Goal: Task Accomplishment & Management: Complete application form

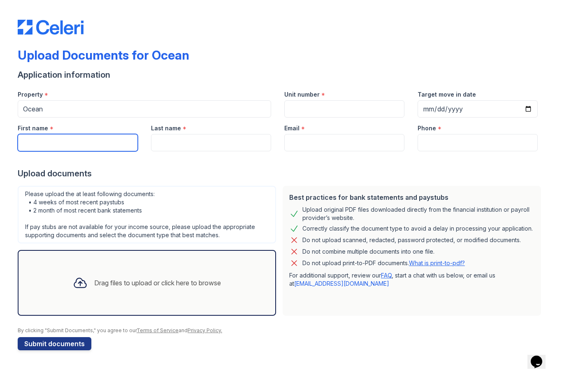
click at [53, 149] on input "First name" at bounding box center [78, 142] width 120 height 17
type input "[PERSON_NAME]"
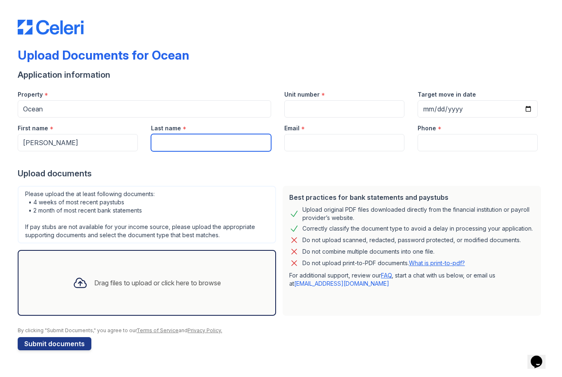
click at [174, 141] on input "Last name" at bounding box center [211, 142] width 120 height 17
type input "[PERSON_NAME]"
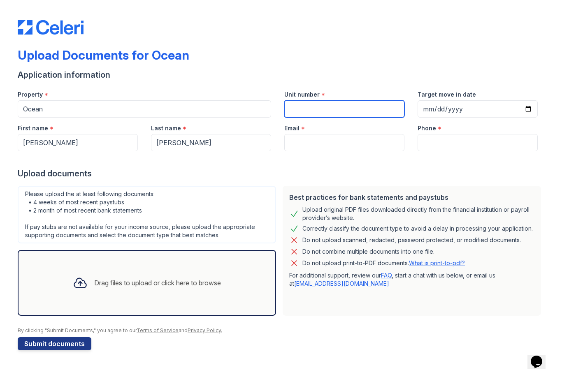
click at [355, 110] on input "Unit number" at bounding box center [344, 108] width 120 height 17
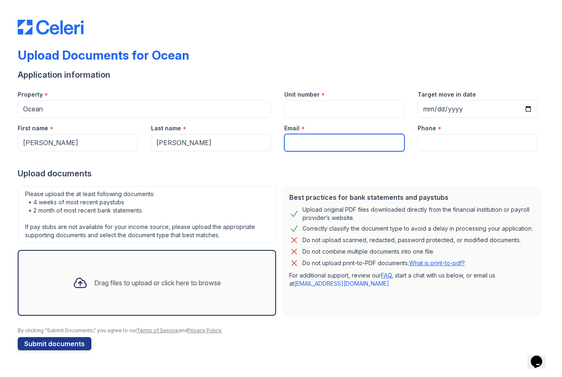
click at [354, 144] on input "Email" at bounding box center [344, 142] width 120 height 17
type input "[EMAIL_ADDRESS][DOMAIN_NAME]"
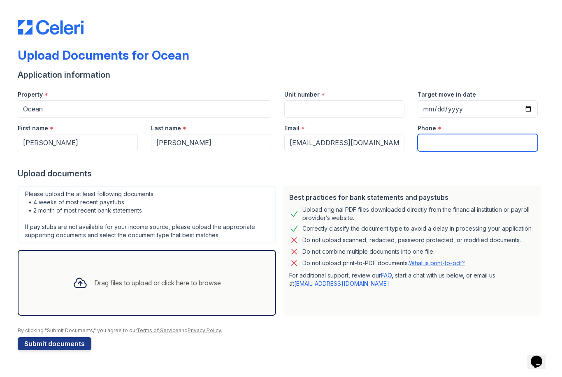
click at [477, 138] on input "Phone" at bounding box center [478, 142] width 120 height 17
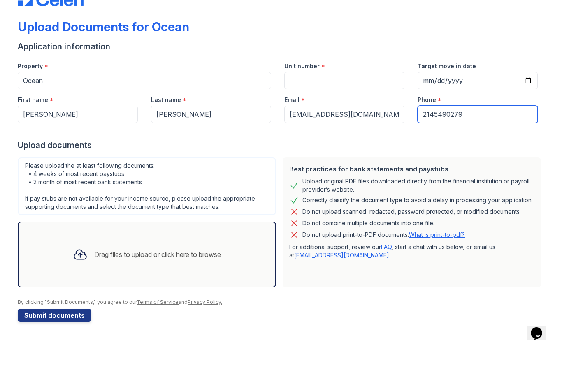
type input "2145490279"
click at [77, 279] on icon at bounding box center [80, 283] width 12 height 9
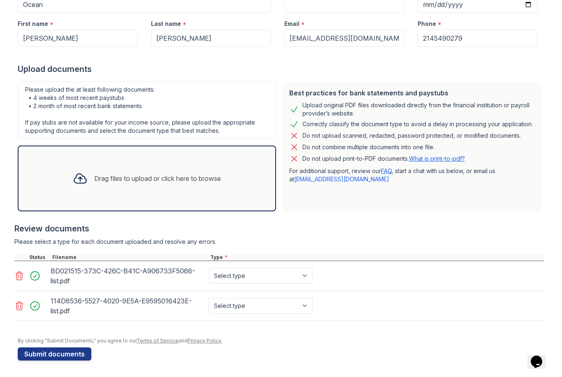
scroll to position [105, 0]
click at [295, 283] on select "Select type Paystub Bank Statement Offer Letter Tax Documents Benefit Award Let…" at bounding box center [261, 276] width 104 height 16
select select "bank_statement"
click at [300, 310] on select "Select type Paystub Bank Statement Offer Letter Tax Documents Benefit Award Let…" at bounding box center [261, 306] width 104 height 16
select select "bank_statement"
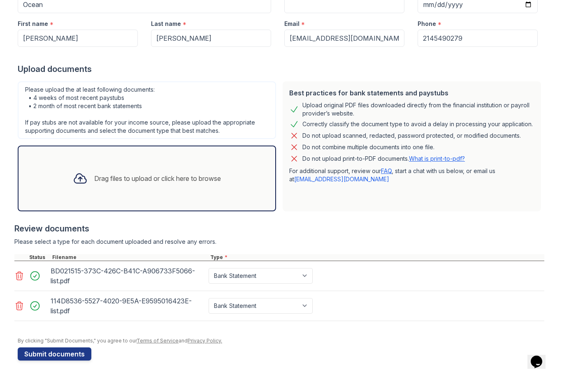
click at [70, 184] on div at bounding box center [80, 178] width 21 height 21
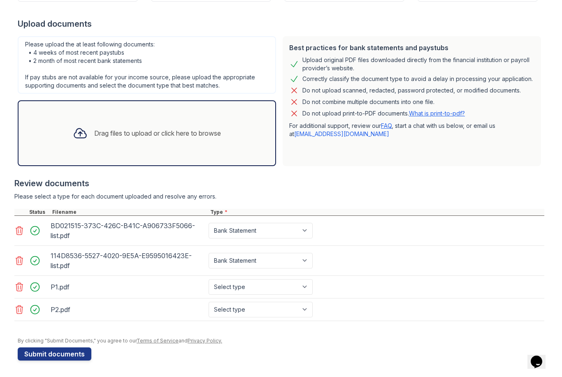
scroll to position [150, 0]
click at [289, 293] on select "Select type Paystub Bank Statement Offer Letter Tax Documents Benefit Award Let…" at bounding box center [261, 287] width 104 height 16
select select "paystub"
click at [291, 316] on select "Select type Paystub Bank Statement Offer Letter Tax Documents Benefit Award Let…" at bounding box center [261, 310] width 104 height 16
select select "paystub"
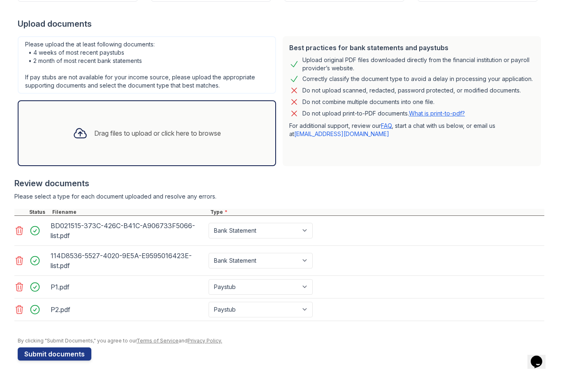
click at [86, 137] on div at bounding box center [80, 133] width 21 height 21
click at [187, 141] on div "Drag files to upload or click here to browse" at bounding box center [146, 133] width 161 height 28
click at [179, 138] on div "Drag files to upload or click here to browse" at bounding box center [146, 133] width 161 height 28
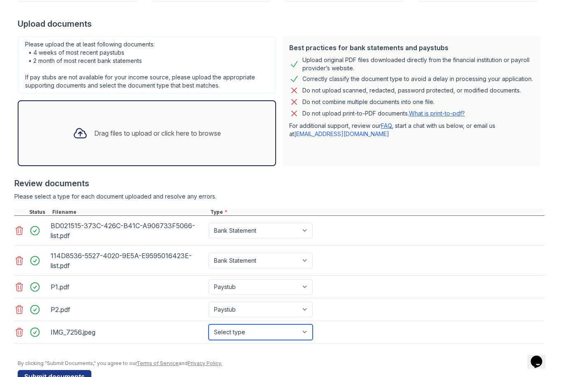
click at [263, 330] on select "Select type Paystub Bank Statement Offer Letter Tax Documents Benefit Award Let…" at bounding box center [261, 333] width 104 height 16
select select "other"
